Goal: Task Accomplishment & Management: Manage account settings

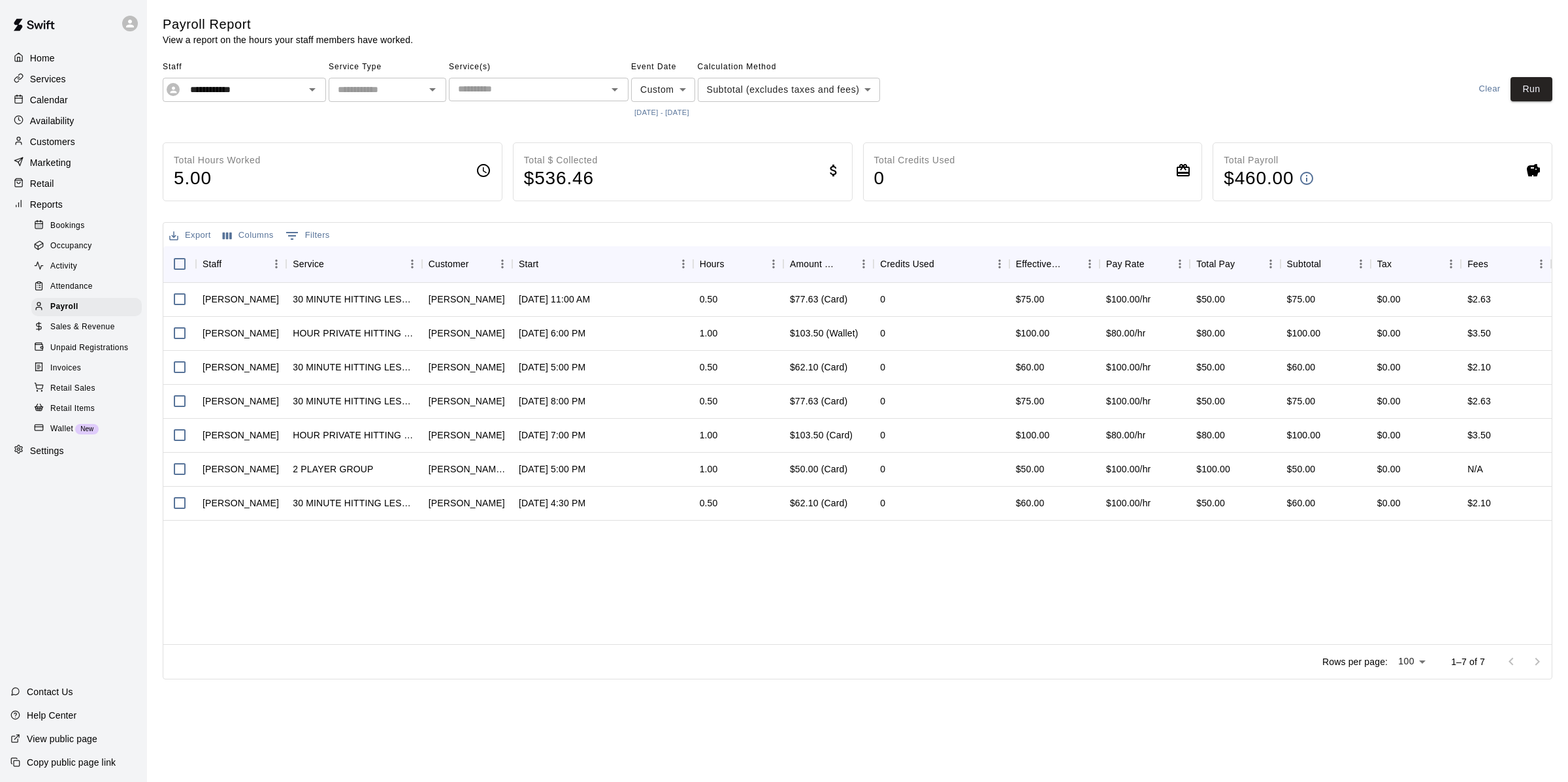
click at [692, 106] on button "[DATE] - [DATE]" at bounding box center [662, 112] width 62 height 18
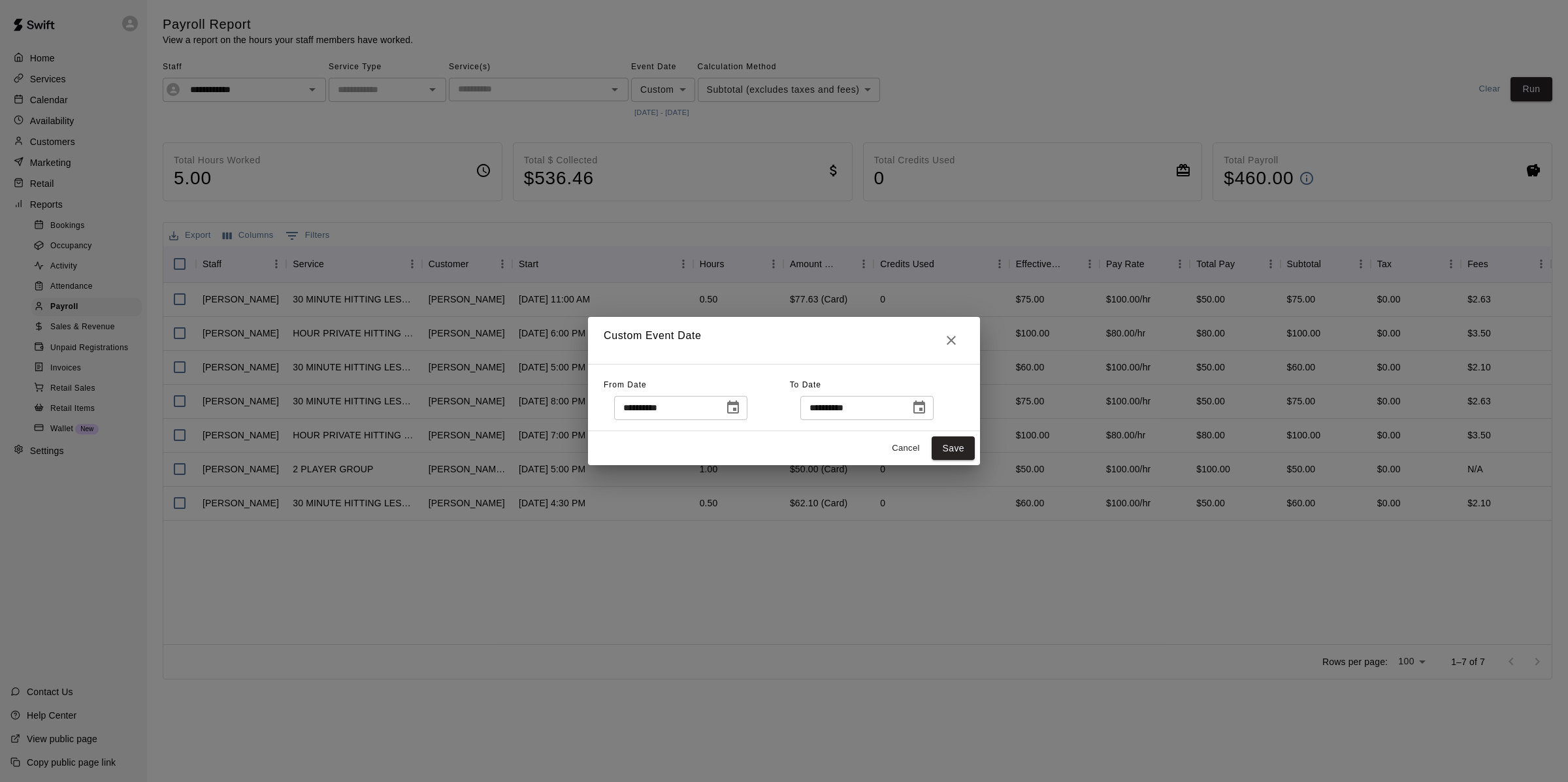
click at [740, 414] on icon "Choose date, selected date is Oct 6, 2025" at bounding box center [733, 408] width 15 height 15
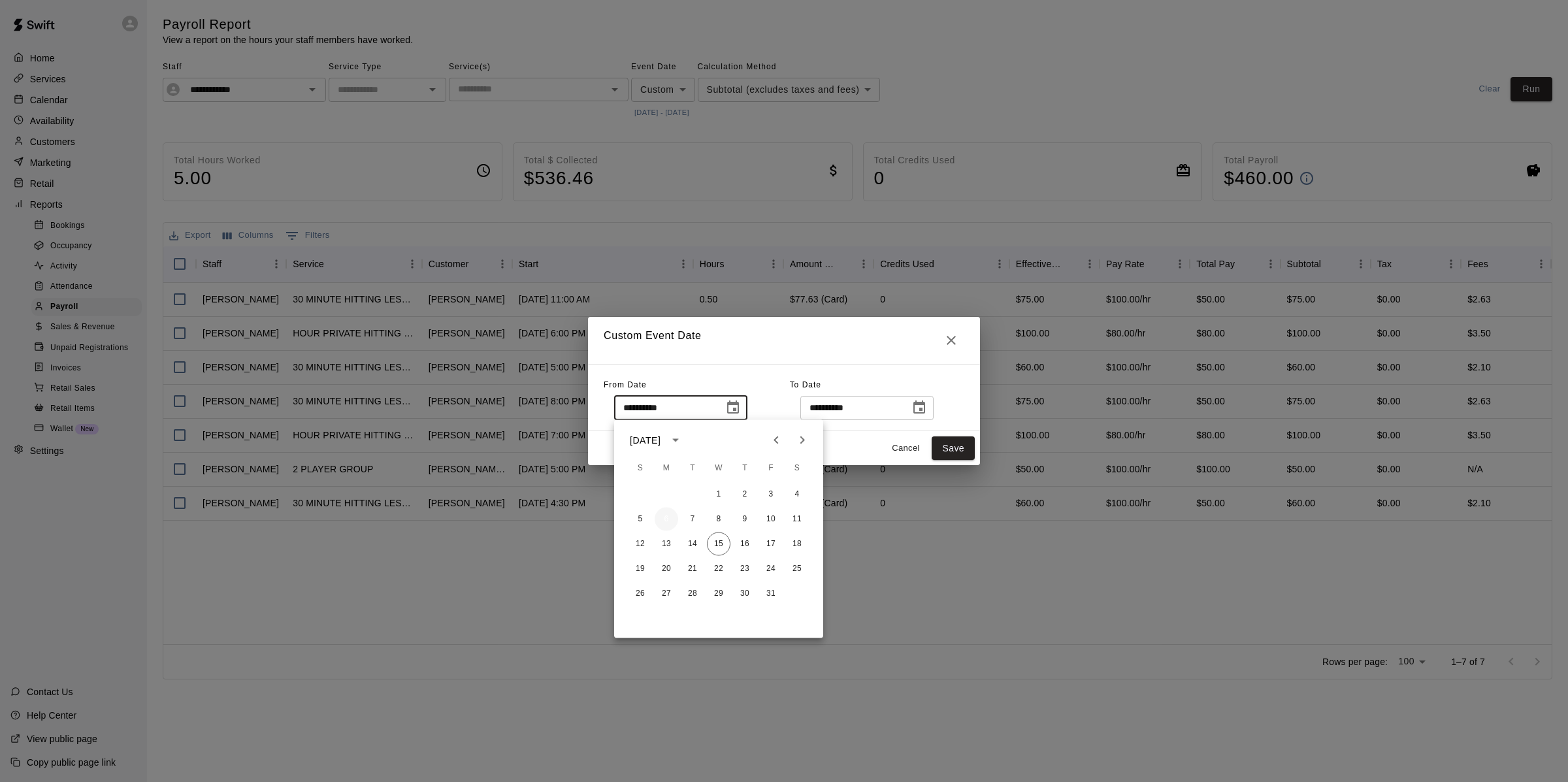
click at [666, 522] on button "6" at bounding box center [666, 519] width 24 height 24
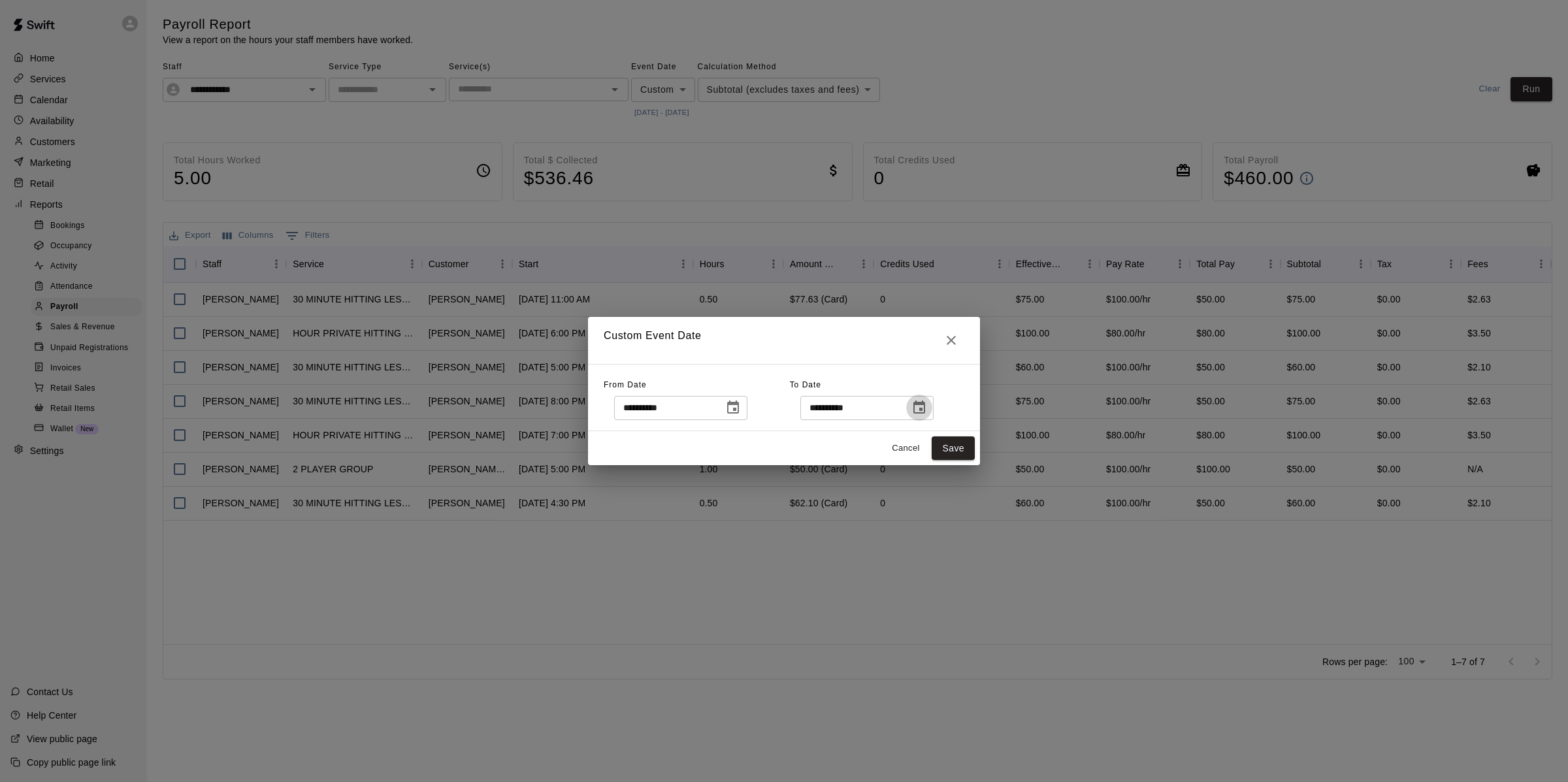
click at [928, 398] on button "Choose date, selected date is Oct 12, 2025" at bounding box center [920, 408] width 26 height 26
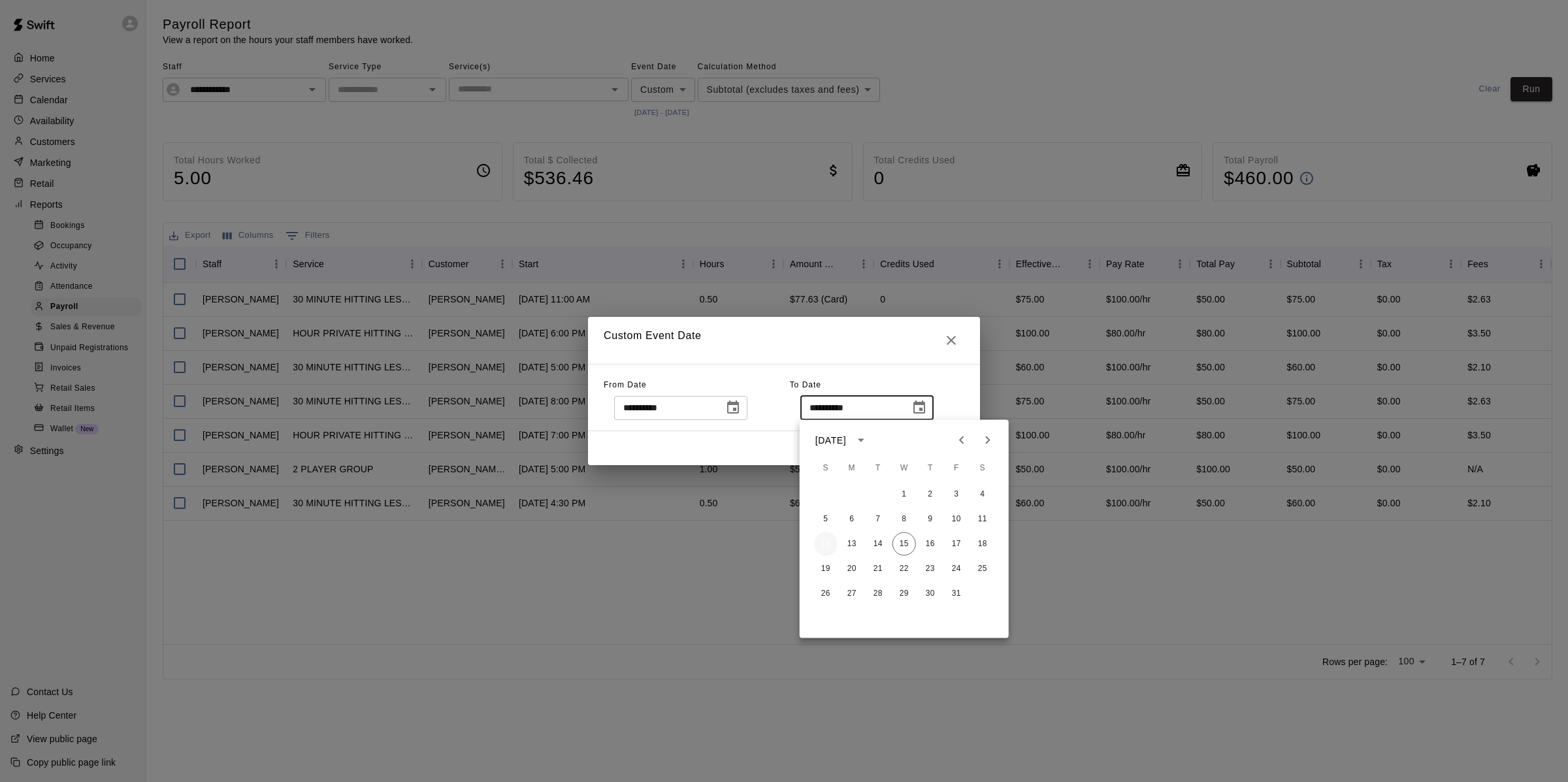
click at [823, 542] on button "12" at bounding box center [826, 544] width 24 height 24
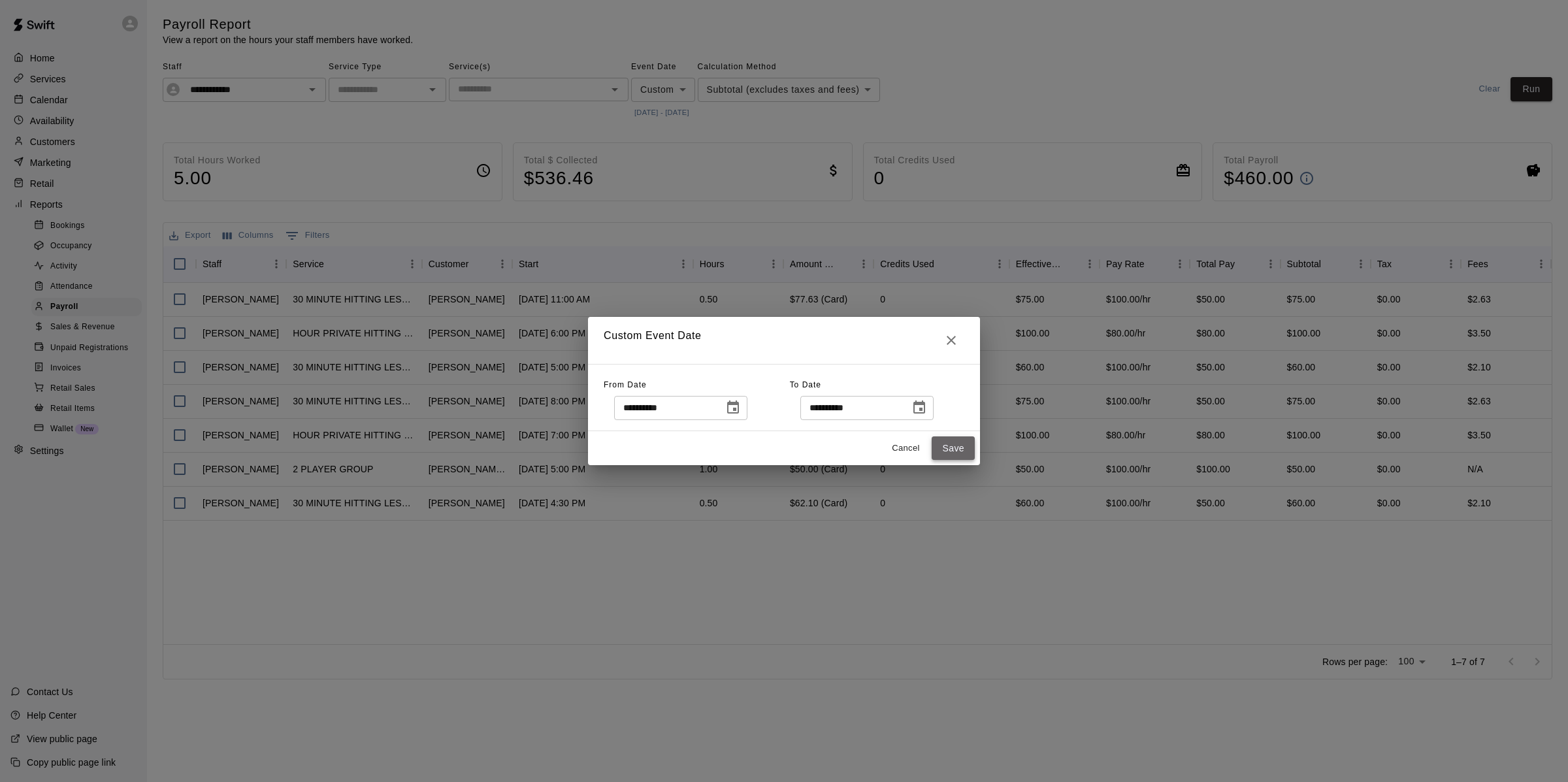
click at [944, 448] on button "Save" at bounding box center [953, 448] width 43 height 24
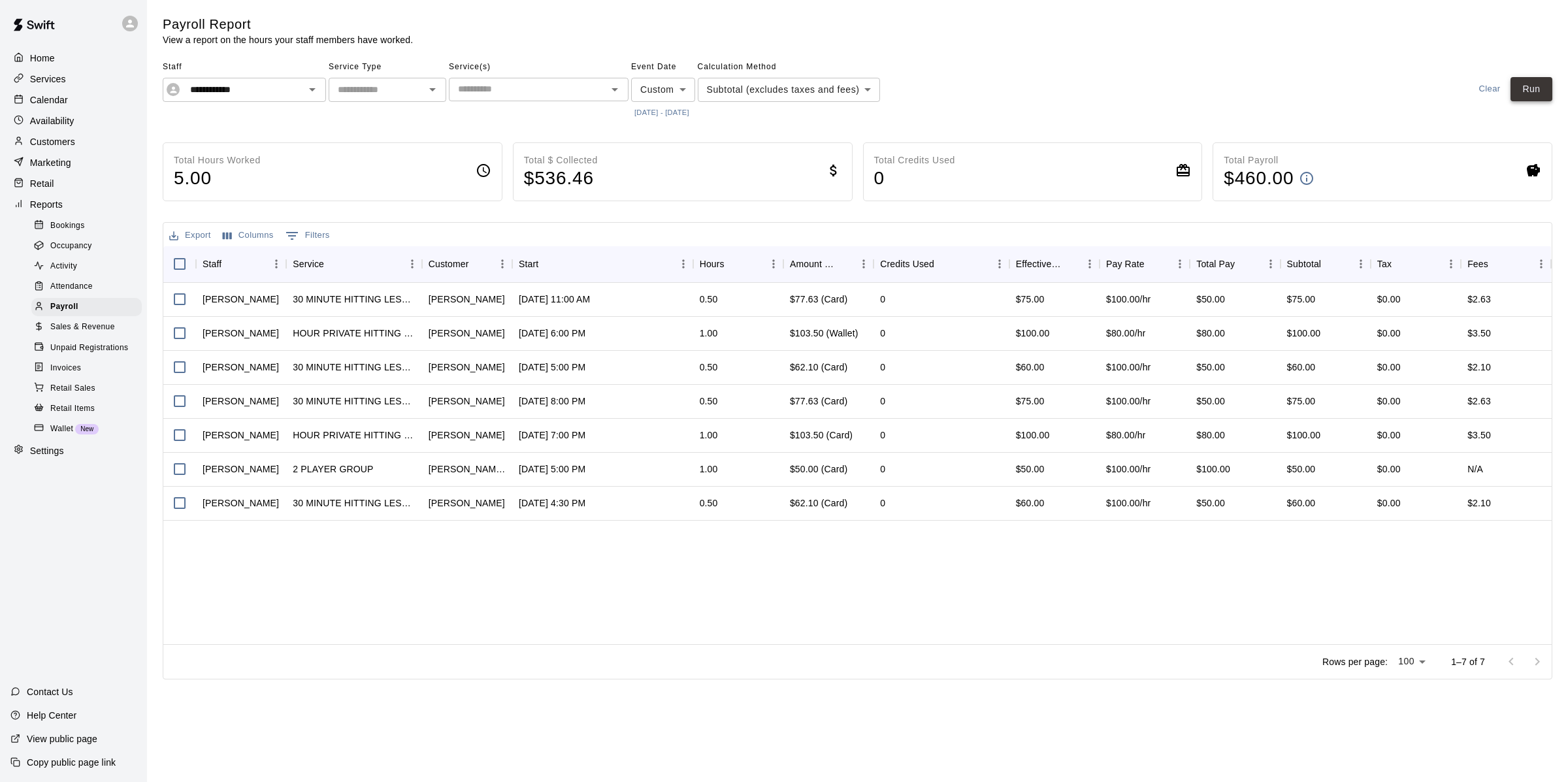
click at [1542, 94] on button "Run" at bounding box center [1531, 89] width 42 height 24
click at [66, 102] on p "Calendar" at bounding box center [49, 99] width 38 height 13
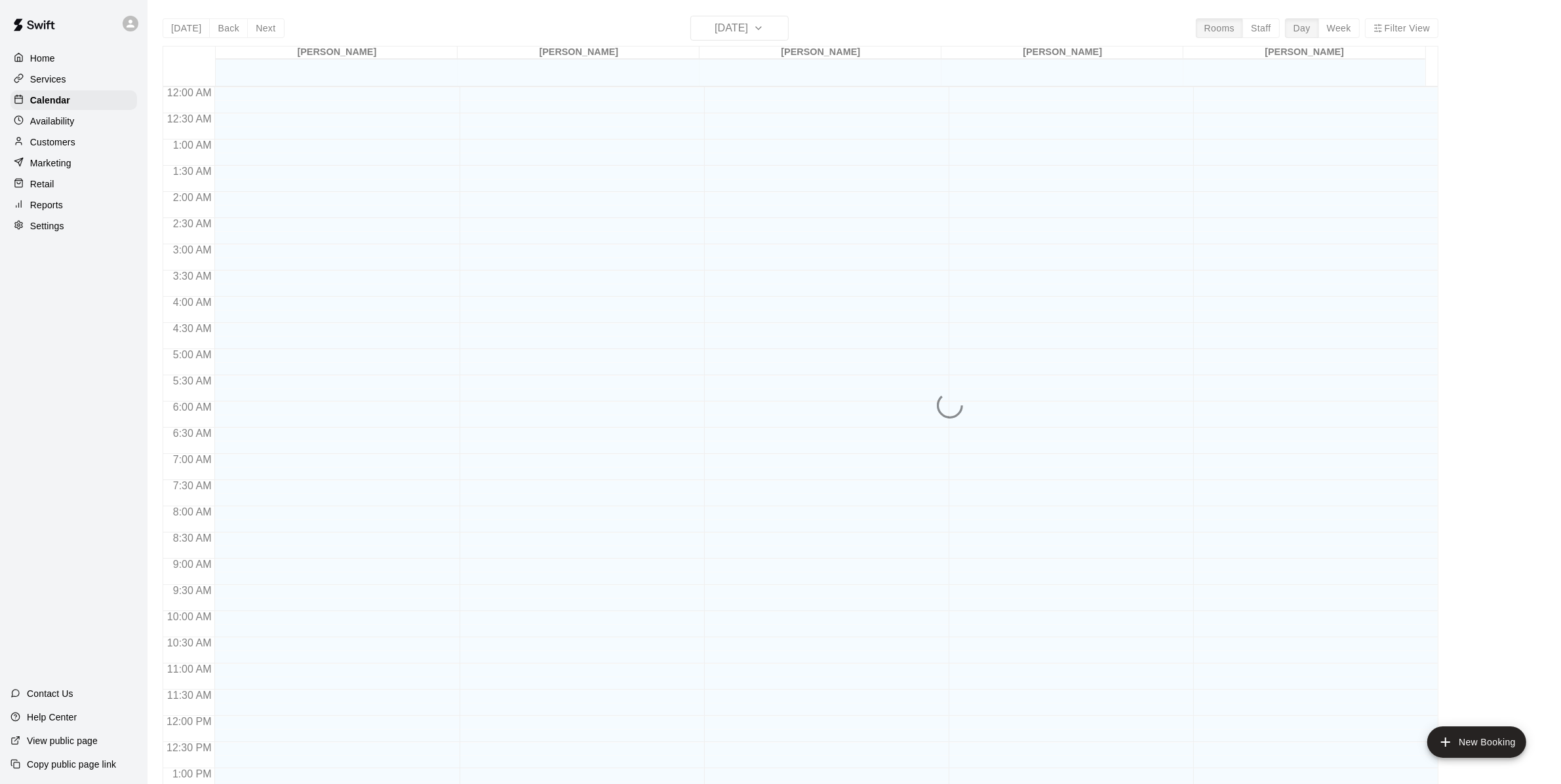
scroll to position [506, 0]
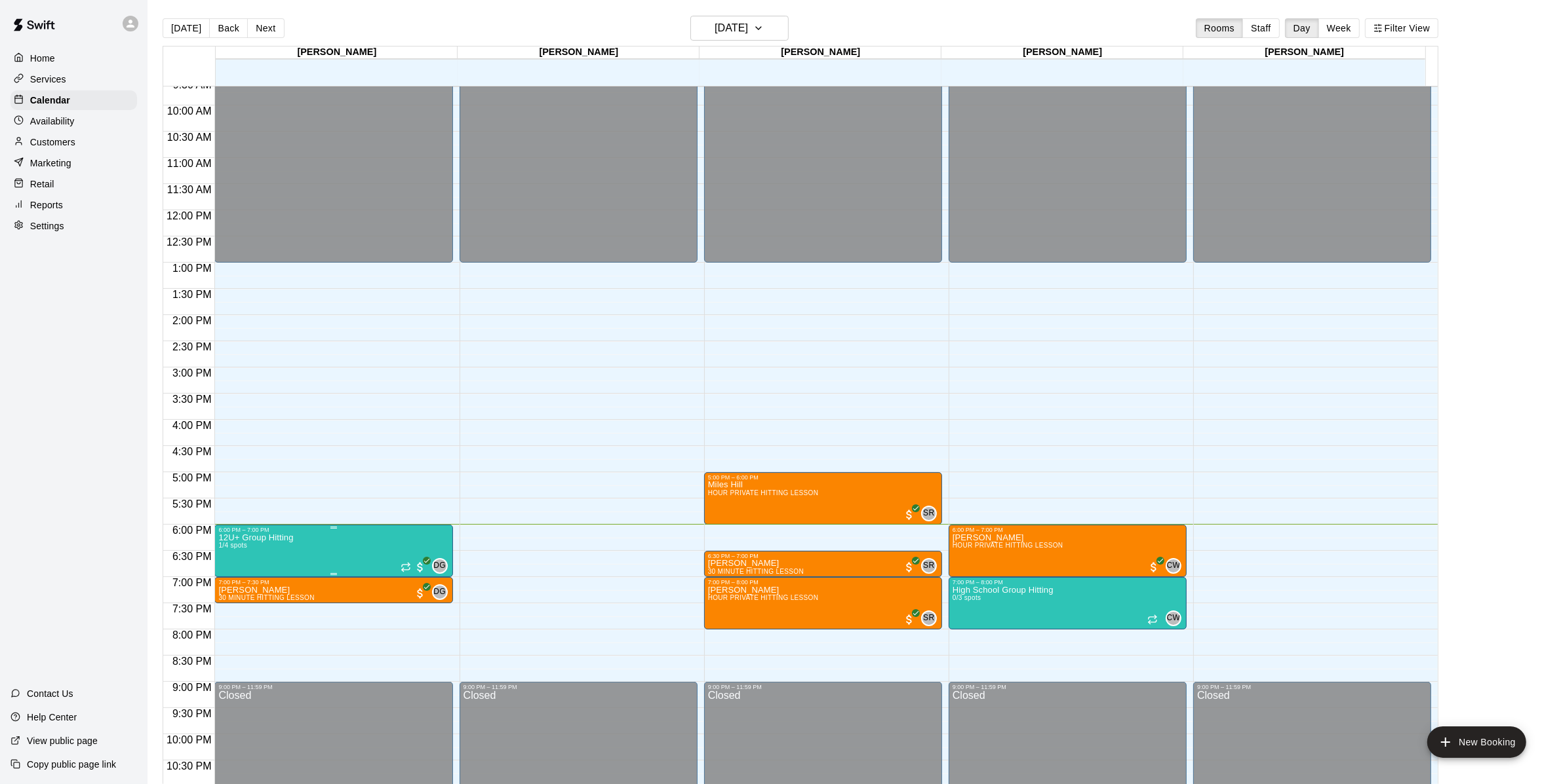
click at [277, 538] on p "12U+ Group Hitting" at bounding box center [255, 538] width 75 height 0
click at [228, 583] on img "edit" at bounding box center [233, 582] width 15 height 15
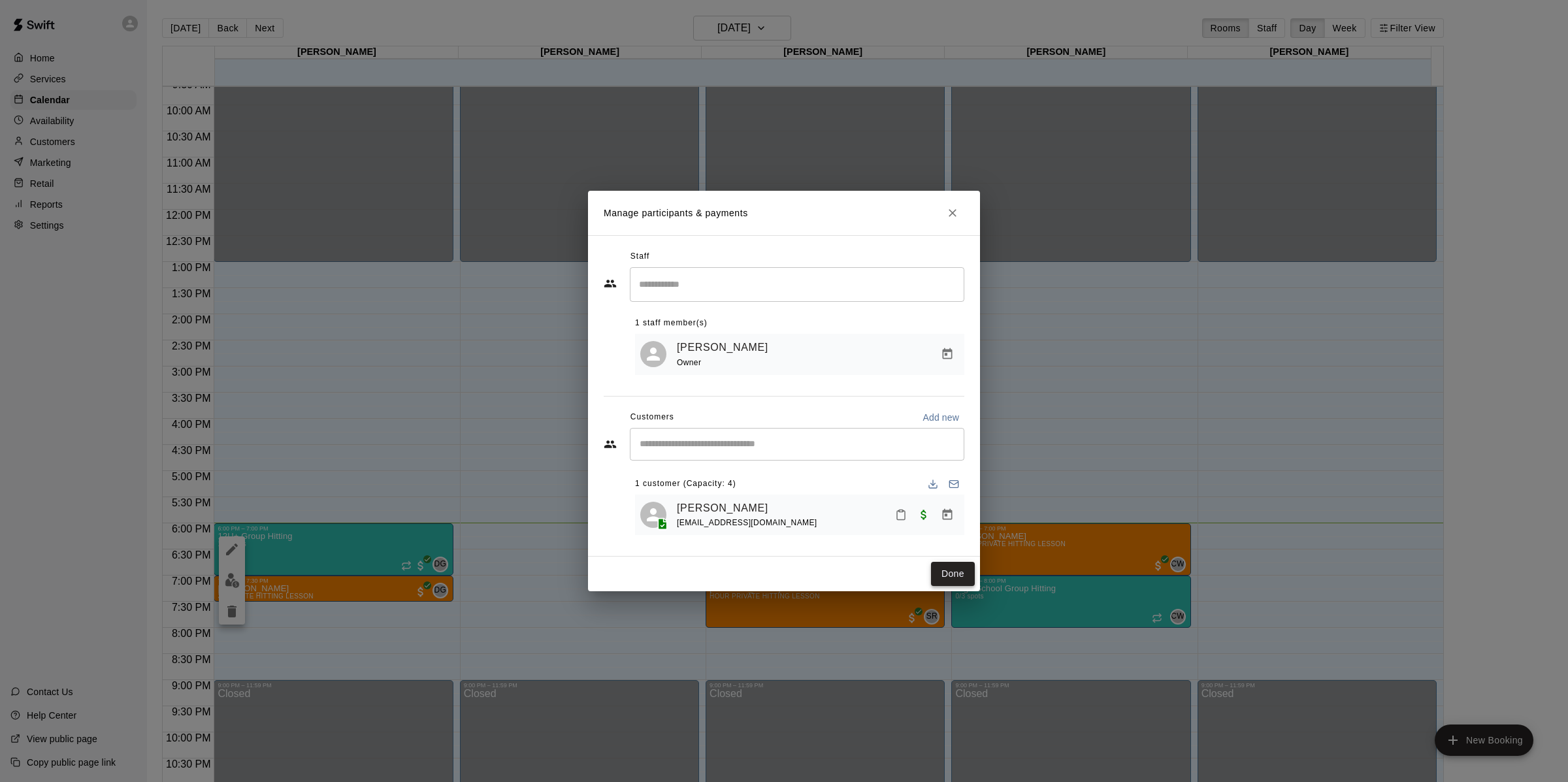
click at [943, 574] on button "Done" at bounding box center [953, 574] width 44 height 24
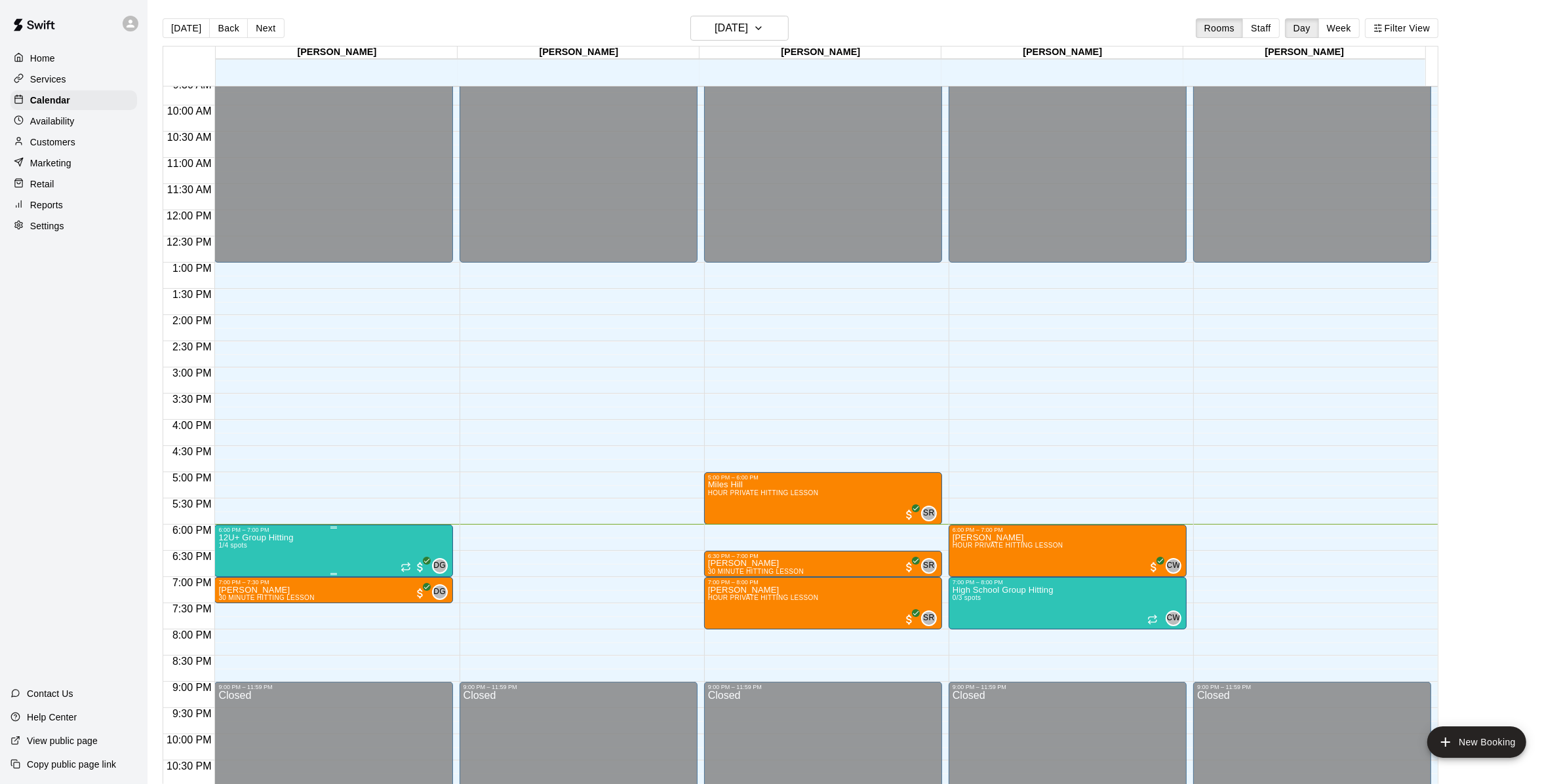
click at [46, 491] on div at bounding box center [787, 392] width 1573 height 784
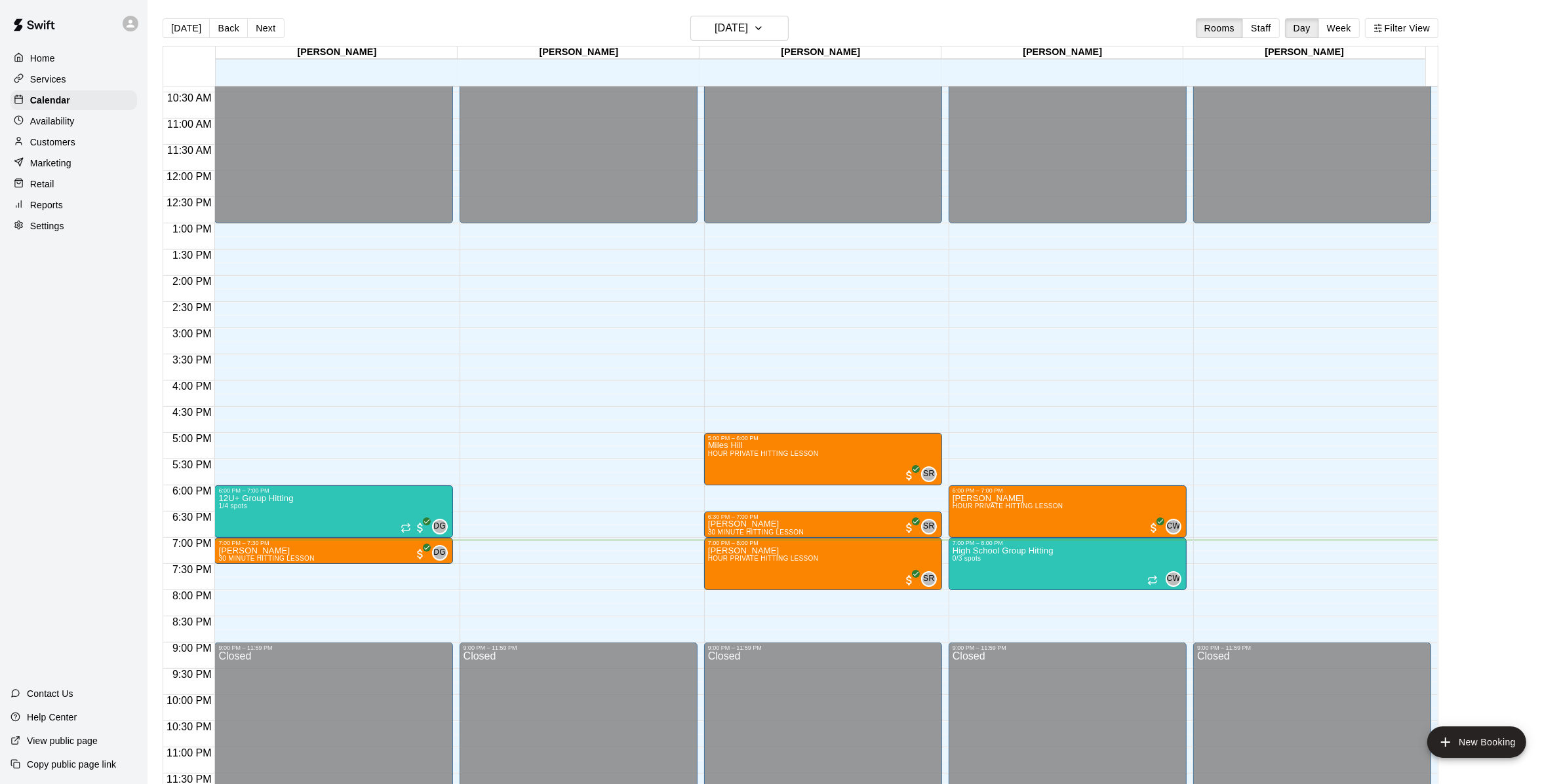
scroll to position [545, 0]
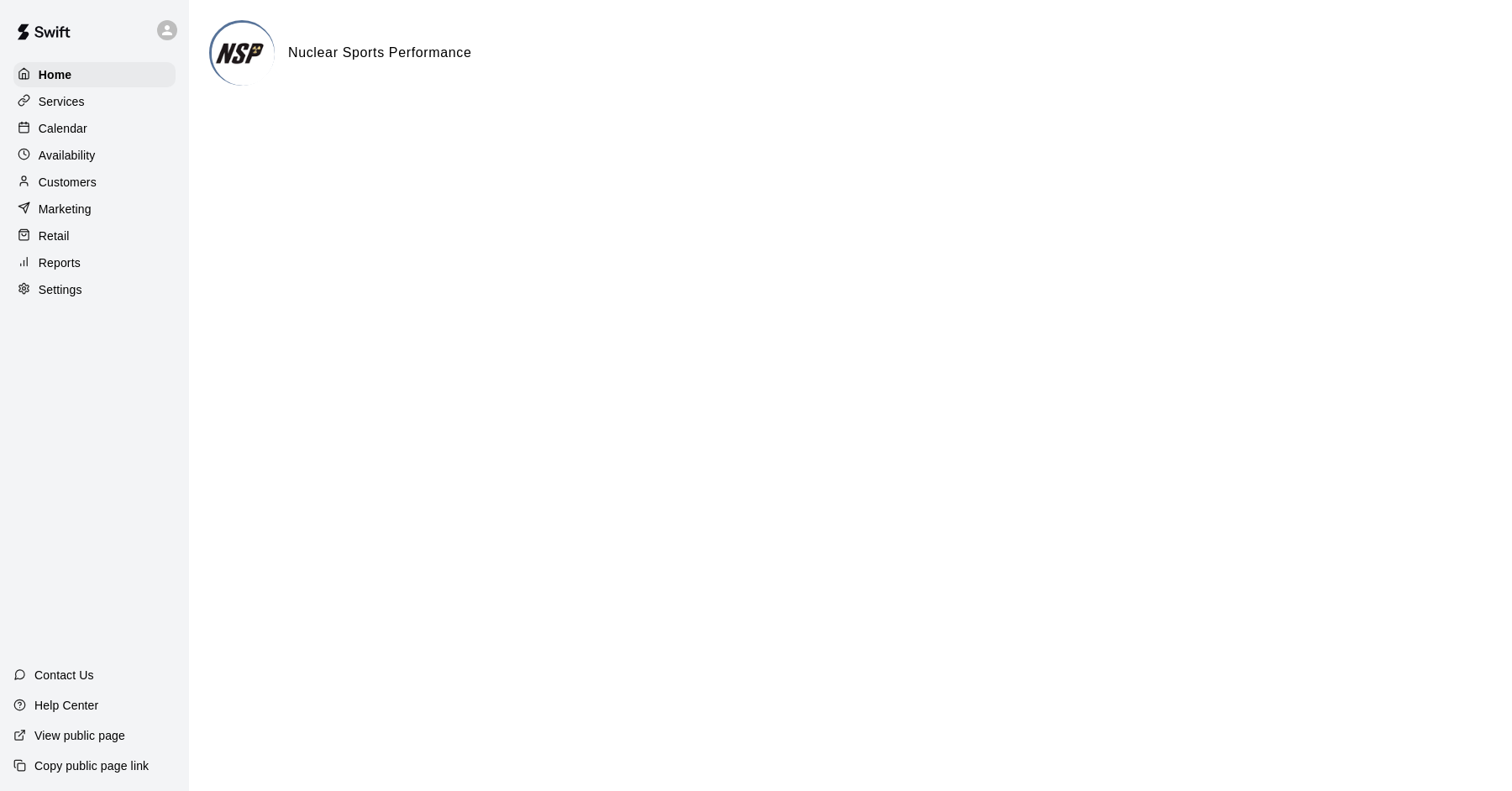
click at [127, 124] on div "Calendar" at bounding box center [95, 128] width 162 height 25
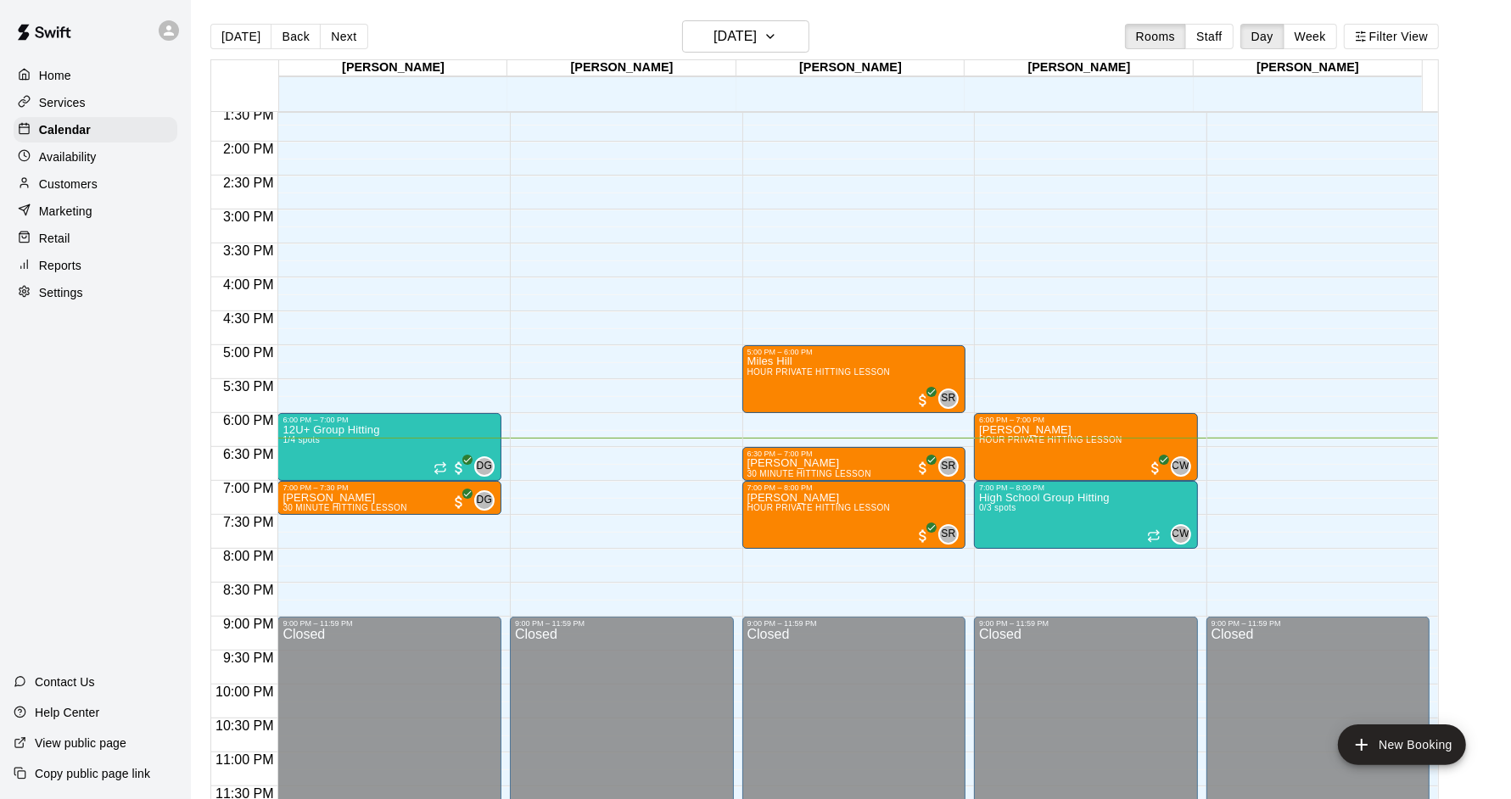
scroll to position [26, 0]
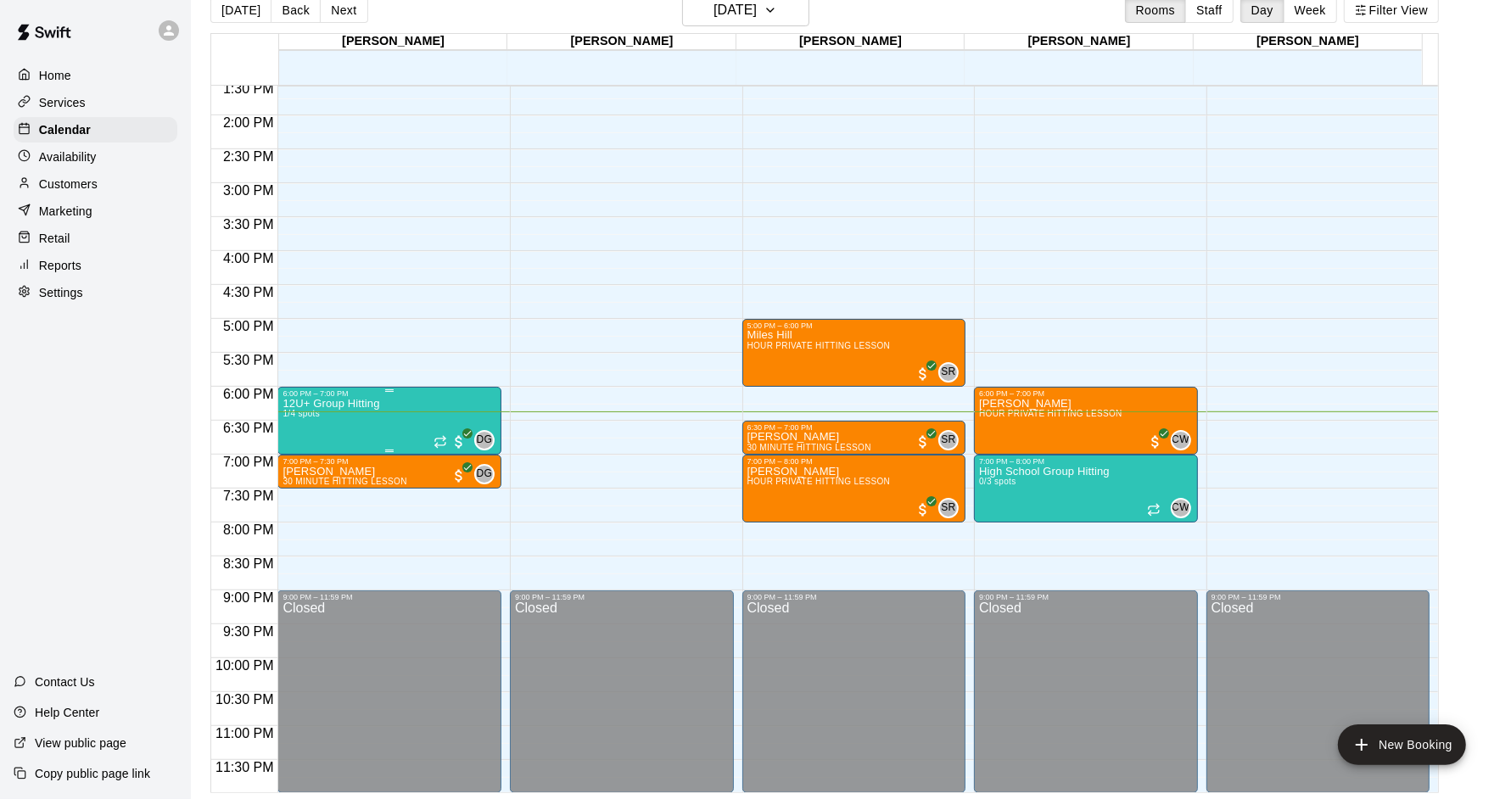
click at [373, 392] on div "6:00 PM – 7:00 PM" at bounding box center [389, 393] width 214 height 8
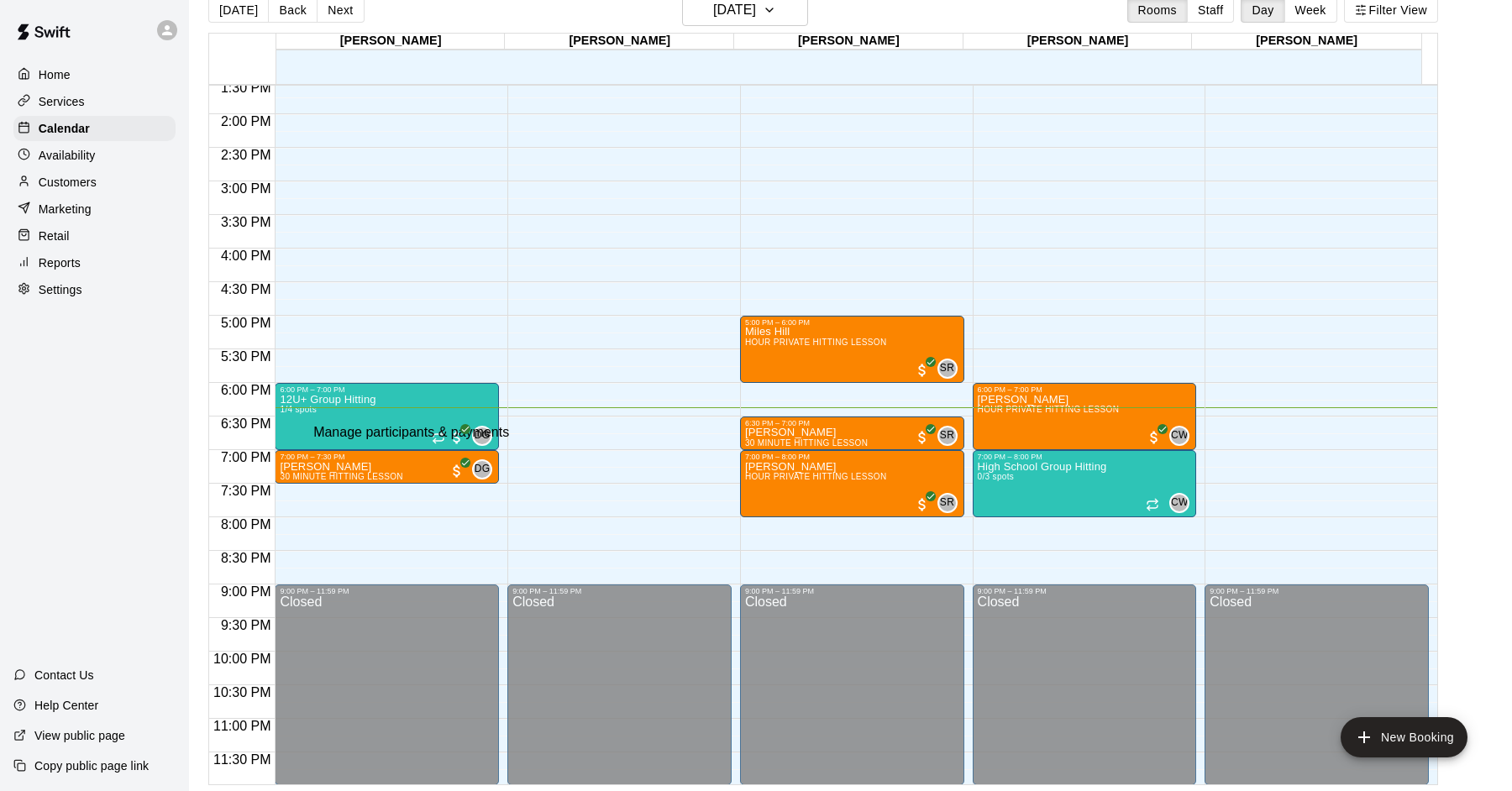
click at [47, 790] on button "edit" at bounding box center [30, 805] width 33 height 27
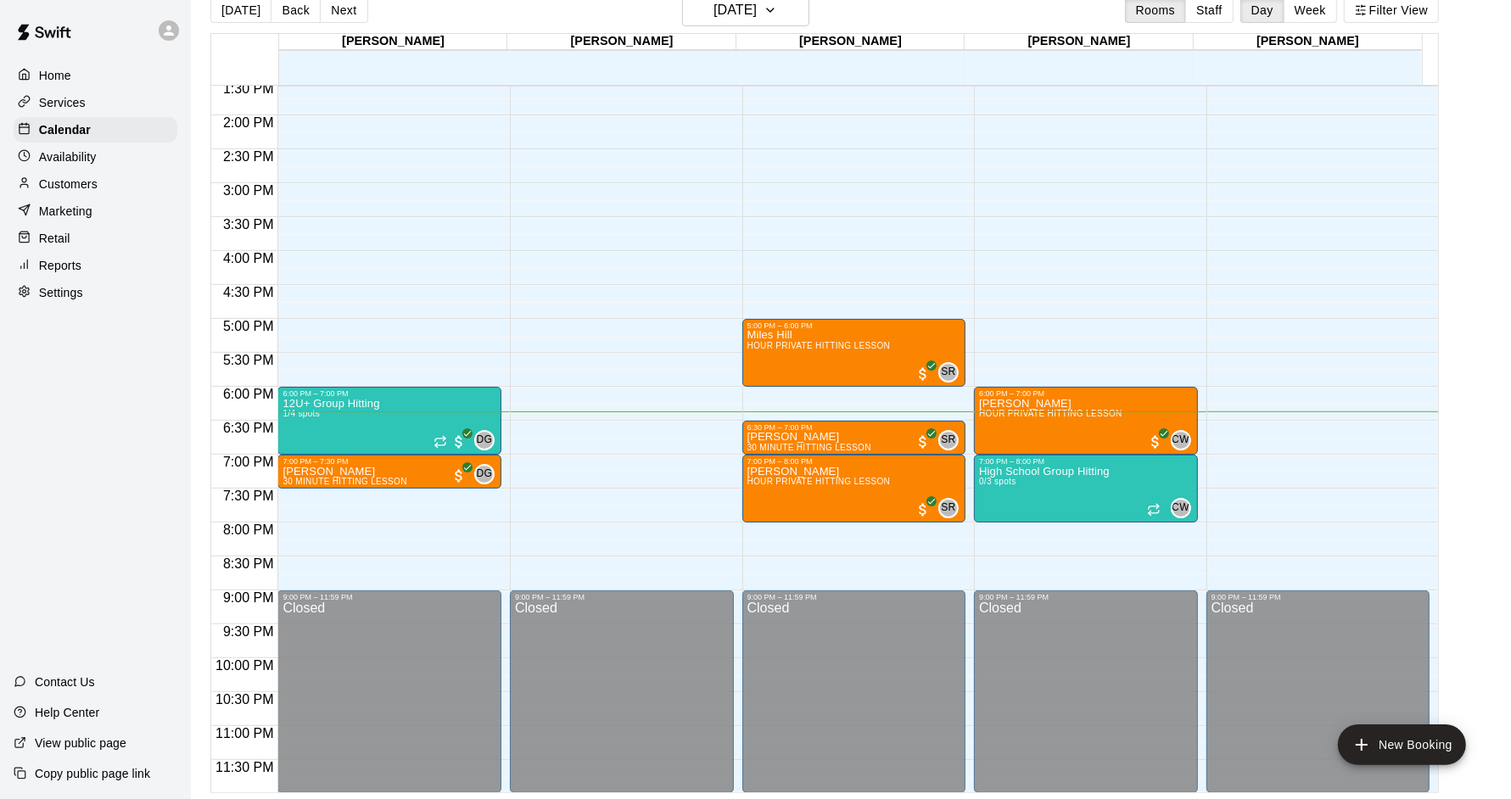
scroll to position [0, 0]
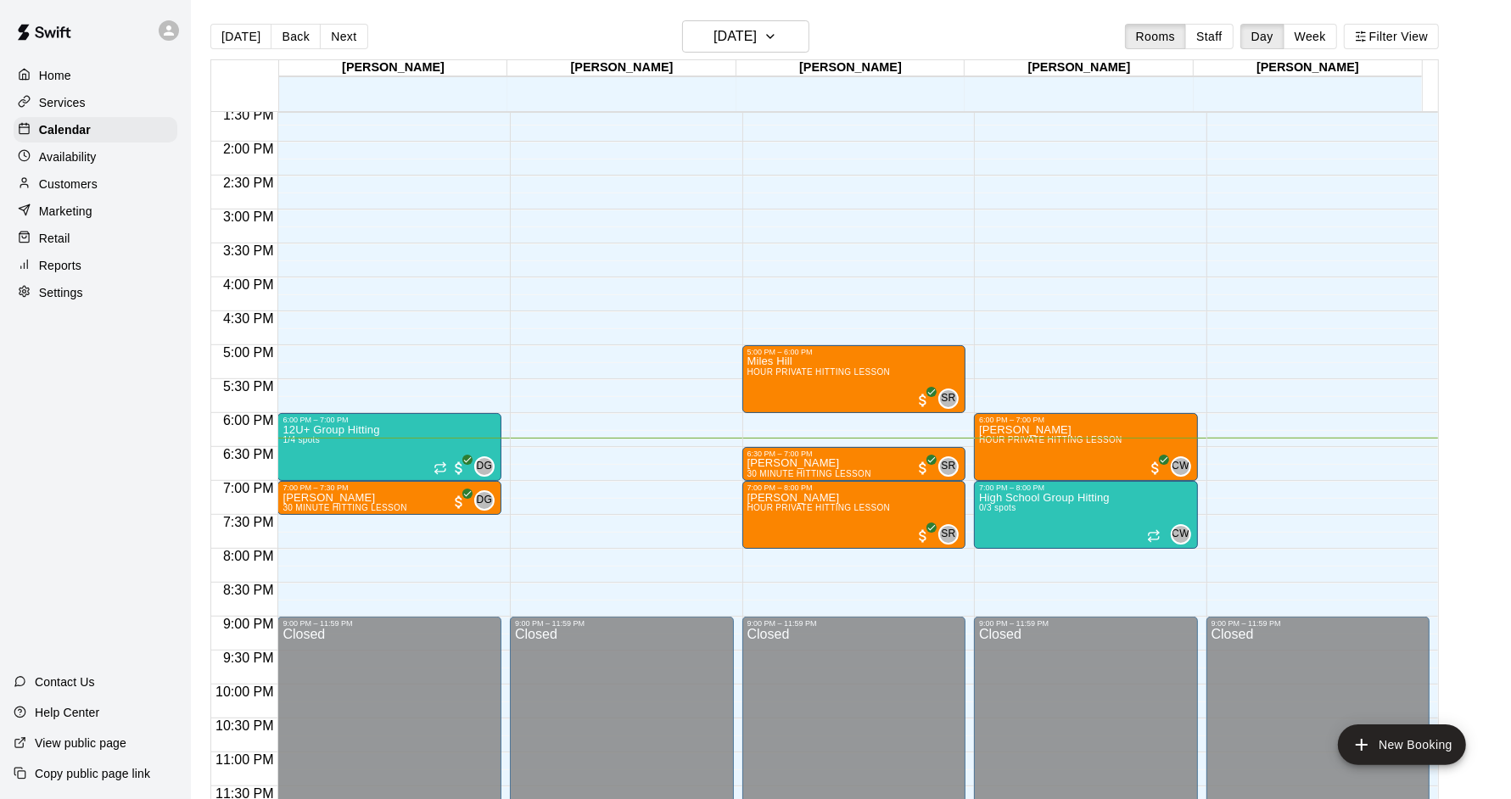
click at [748, 61] on div "[PERSON_NAME]" at bounding box center [850, 68] width 228 height 16
click at [187, 395] on div "Home Services Calendar Availability Customers Marketing Retail Reports Settings…" at bounding box center [95, 399] width 191 height 799
click at [732, 37] on h6 "[DATE]" at bounding box center [734, 37] width 43 height 24
